Goal: Information Seeking & Learning: Learn about a topic

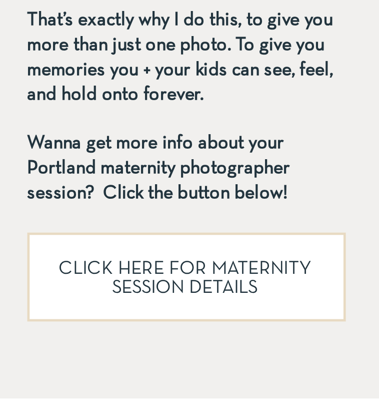
scroll to position [1637, 0]
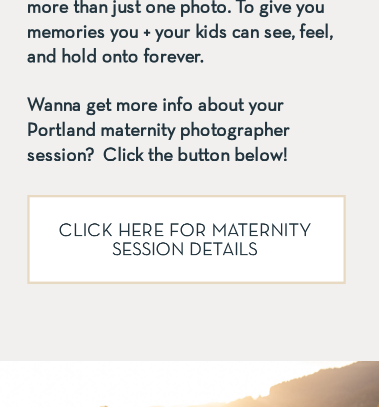
click at [209, 227] on p "CLICK HERE FOR MATERNITY SESSION DETAILS" at bounding box center [185, 240] width 258 height 36
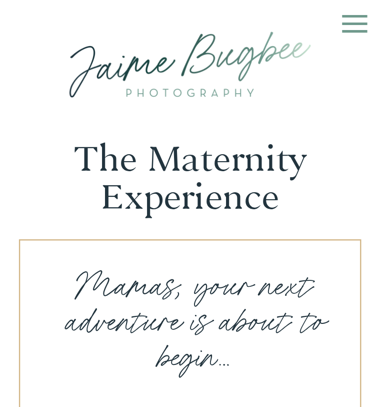
click at [347, 25] on icon at bounding box center [354, 24] width 25 height 18
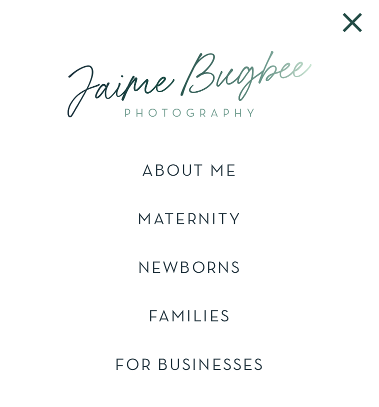
scroll to position [262, 0]
click at [175, 83] on div at bounding box center [189, 84] width 301 height 95
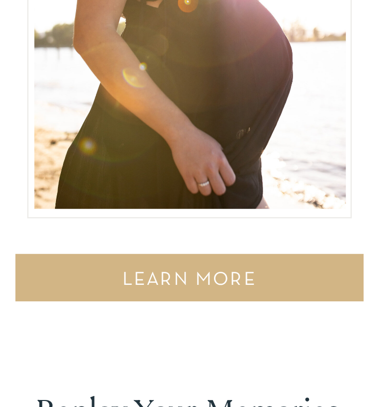
scroll to position [5022, 0]
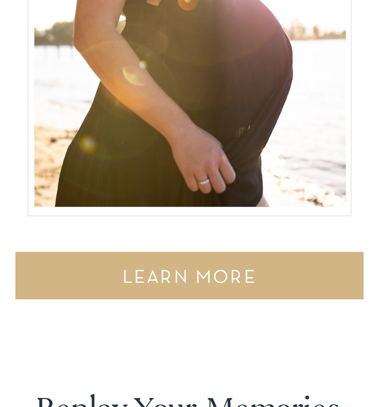
click at [159, 273] on div "LEARN MORE" at bounding box center [190, 283] width 344 height 30
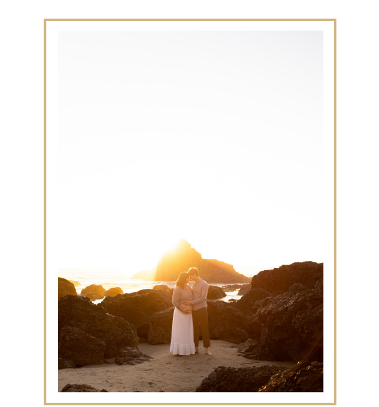
scroll to position [4547, 0]
